Goal: Task Accomplishment & Management: Use online tool/utility

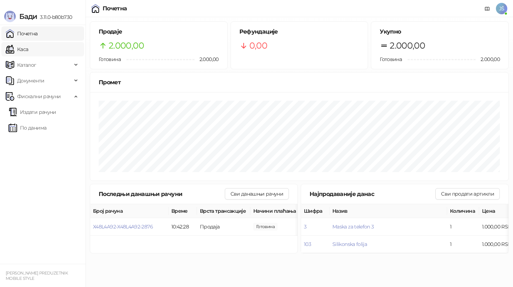
click at [28, 52] on link "Каса" at bounding box center [17, 49] width 22 height 14
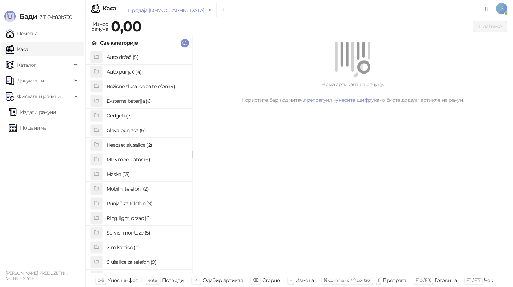
click at [122, 181] on li "Maske (13)" at bounding box center [139, 174] width 106 height 15
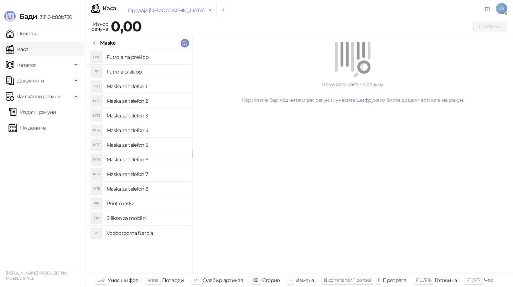
click at [99, 41] on div "Maske" at bounding box center [104, 43] width 24 height 8
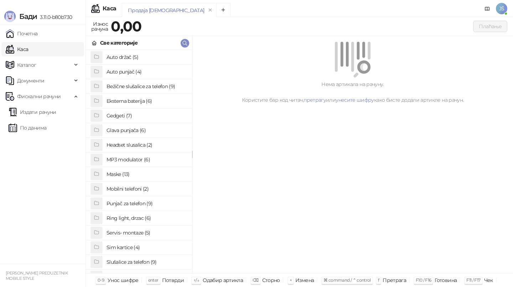
scroll to position [7, 0]
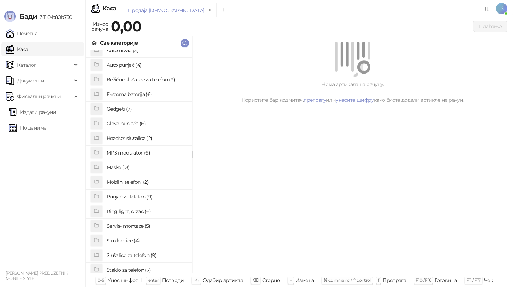
click at [132, 267] on h4 "Staklo za telefon (7)" at bounding box center [147, 269] width 80 height 11
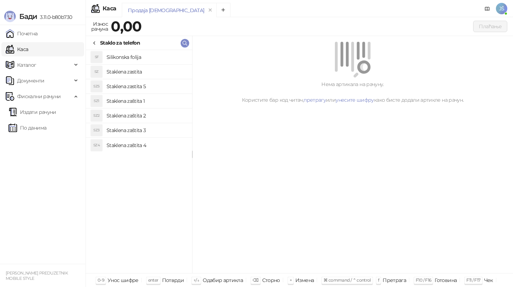
click at [139, 56] on h4 "Silikonska folija" at bounding box center [147, 56] width 80 height 11
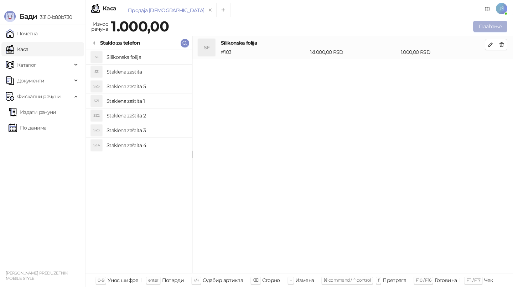
click at [494, 24] on button "Плаћање" at bounding box center [490, 26] width 34 height 11
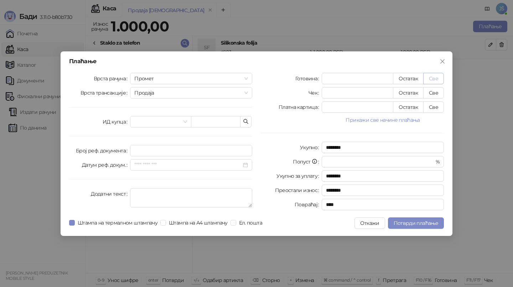
click at [438, 77] on button "Све" at bounding box center [433, 78] width 21 height 11
type input "****"
click at [412, 228] on button "Потврди плаћање" at bounding box center [416, 222] width 56 height 11
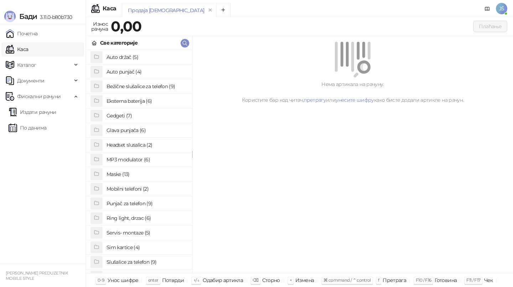
click at [17, 31] on link "Почетна" at bounding box center [22, 33] width 32 height 14
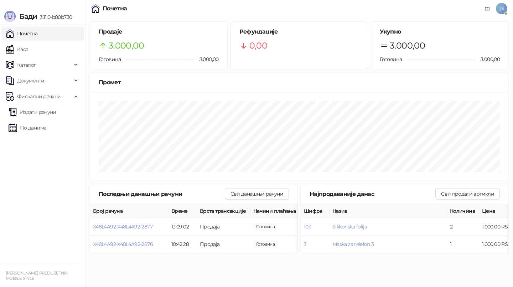
click at [41, 41] on ul "Почетна [PERSON_NAME] Документи Фискални рачуни Издати рачуни По данима" at bounding box center [43, 144] width 86 height 238
click at [28, 46] on link "Каса" at bounding box center [17, 49] width 22 height 14
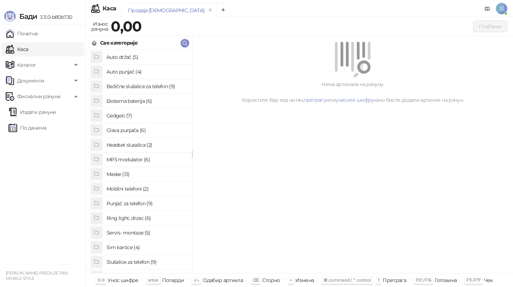
click at [115, 175] on h4 "Maske (13)" at bounding box center [147, 173] width 80 height 11
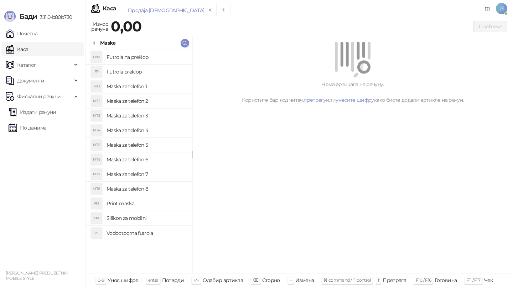
click at [130, 103] on h4 "Maska za telefon 2" at bounding box center [147, 100] width 80 height 11
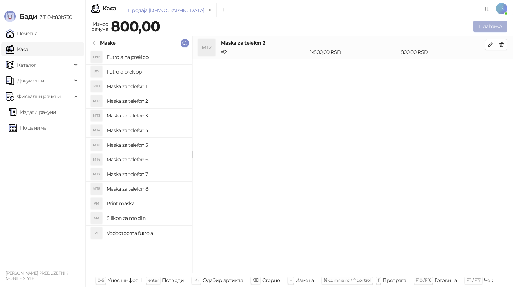
click at [486, 24] on button "Плаћање" at bounding box center [490, 26] width 34 height 11
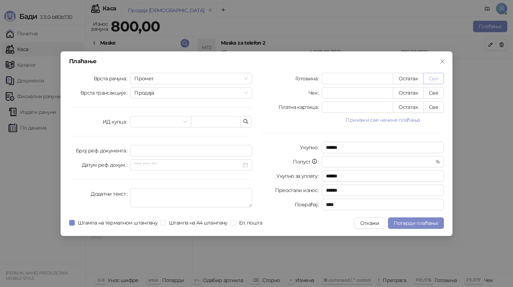
click at [432, 76] on button "Све" at bounding box center [433, 78] width 21 height 11
type input "***"
type input "****"
click at [418, 222] on span "Потврди плаћање" at bounding box center [416, 223] width 45 height 6
